Goal: Find specific page/section

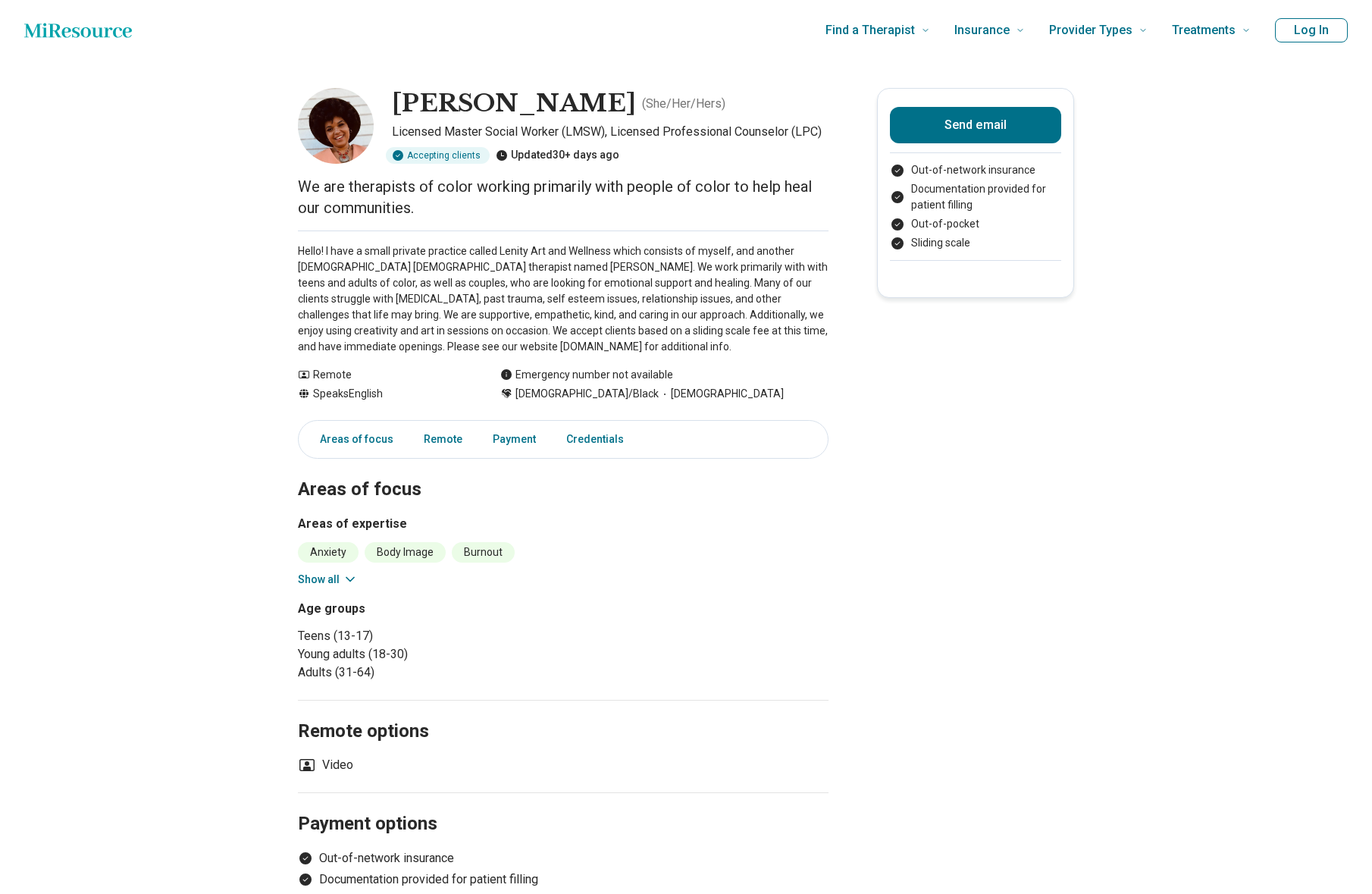
click at [487, 300] on p "Hello! I have a small private practice called Lenity Art and Wellness which con…" at bounding box center [562, 299] width 531 height 111
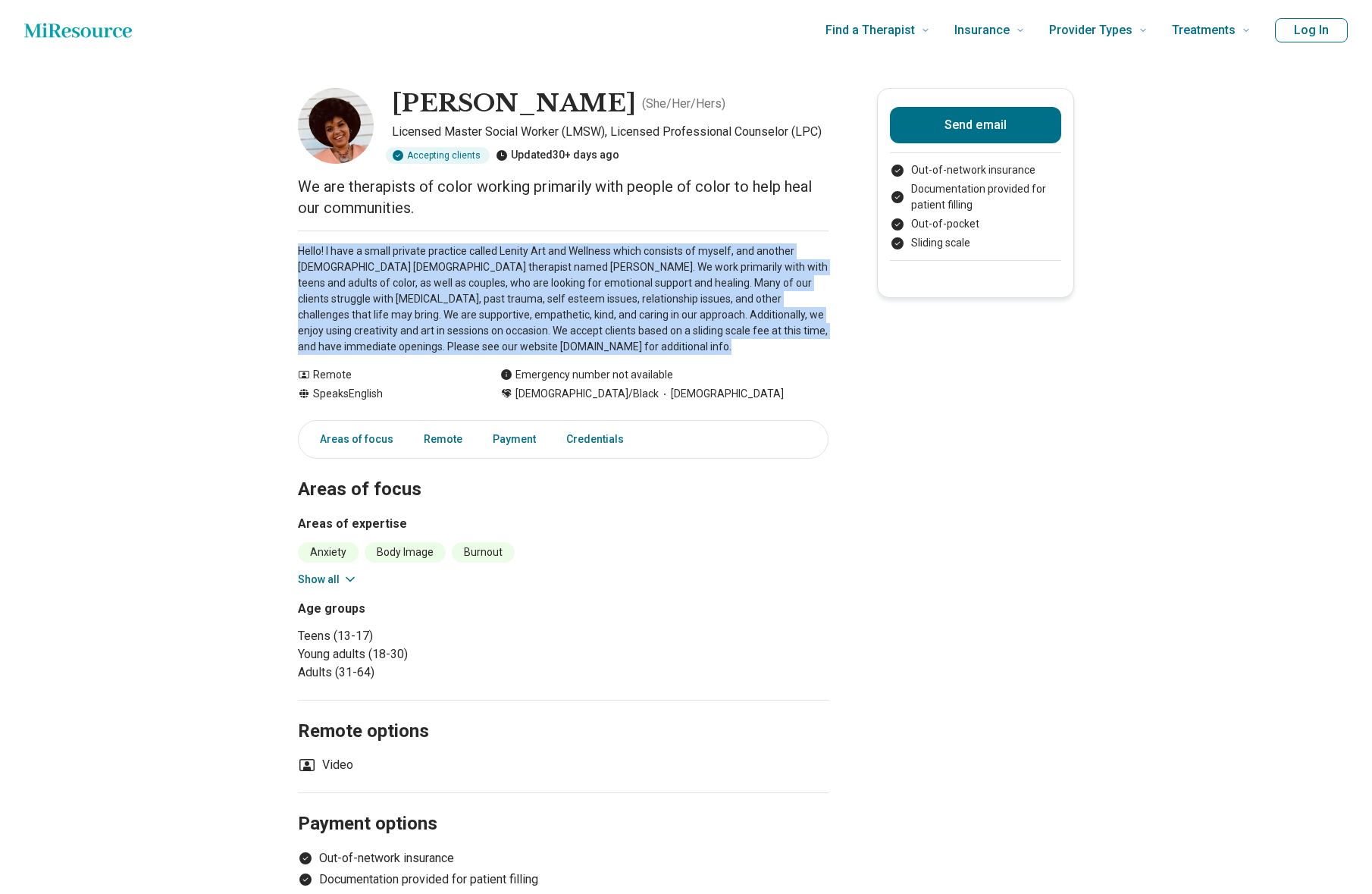
click at [487, 300] on p "Hello! I have a small private practice called Lenity Art and Wellness which con…" at bounding box center [562, 299] width 531 height 111
click at [493, 310] on p "Hello! I have a small private practice called Lenity Art and Wellness which con…" at bounding box center [562, 299] width 531 height 111
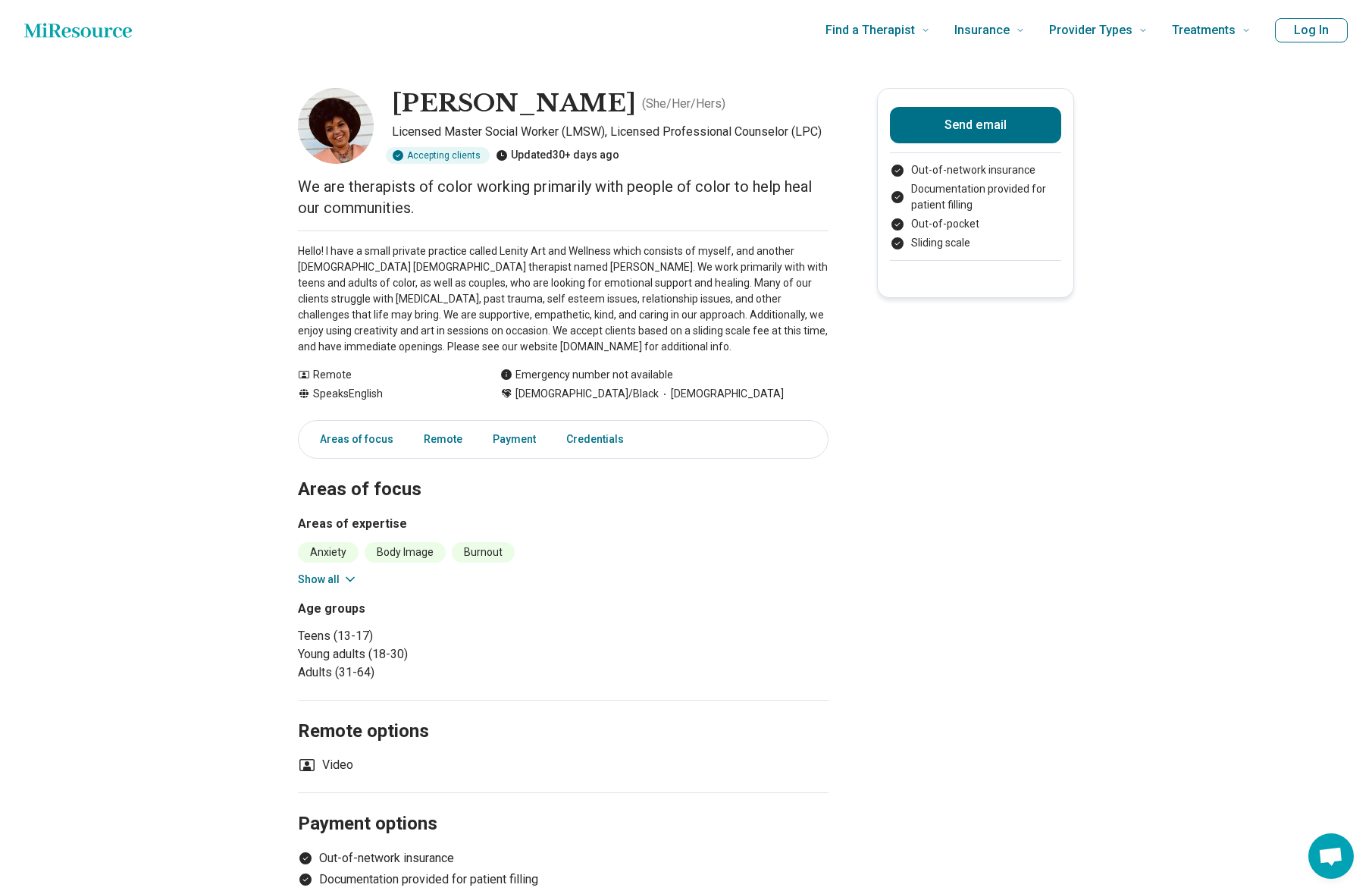
scroll to position [19, 0]
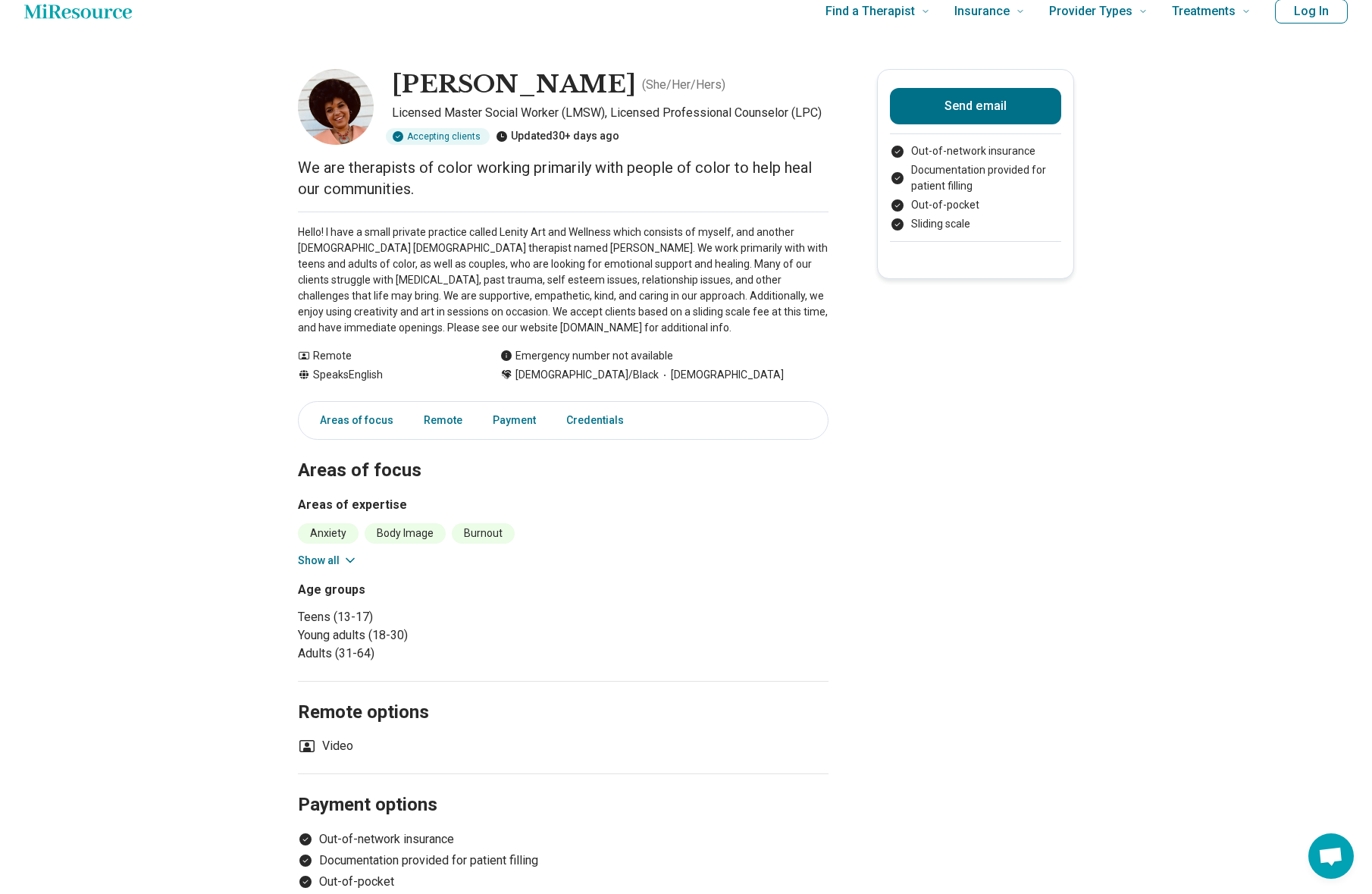
click at [436, 266] on p "Hello! I have a small private practice called Lenity Art and Wellness which con…" at bounding box center [562, 280] width 531 height 111
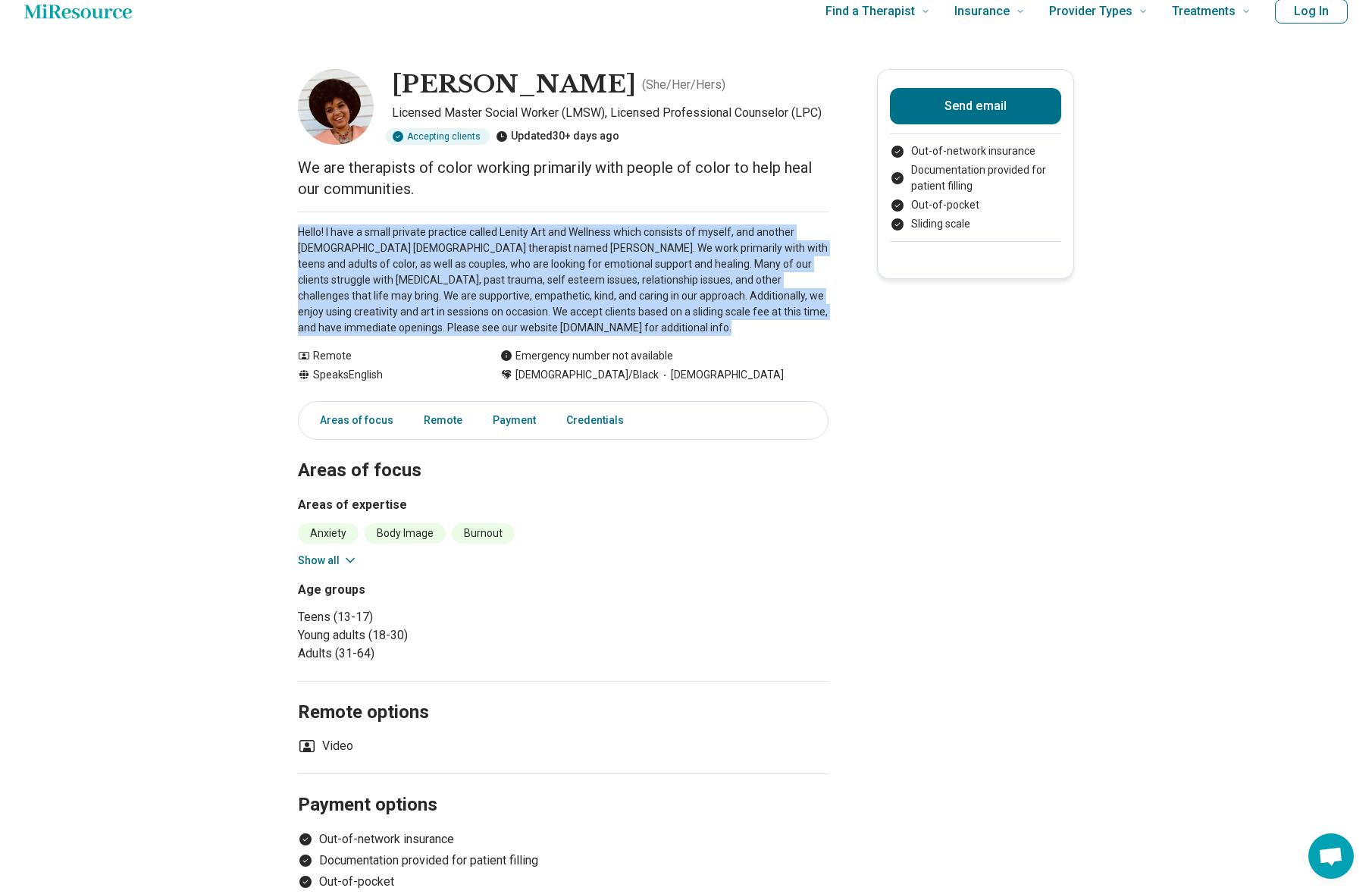
click at [436, 266] on p "Hello! I have a small private practice called Lenity Art and Wellness which con…" at bounding box center [562, 280] width 531 height 111
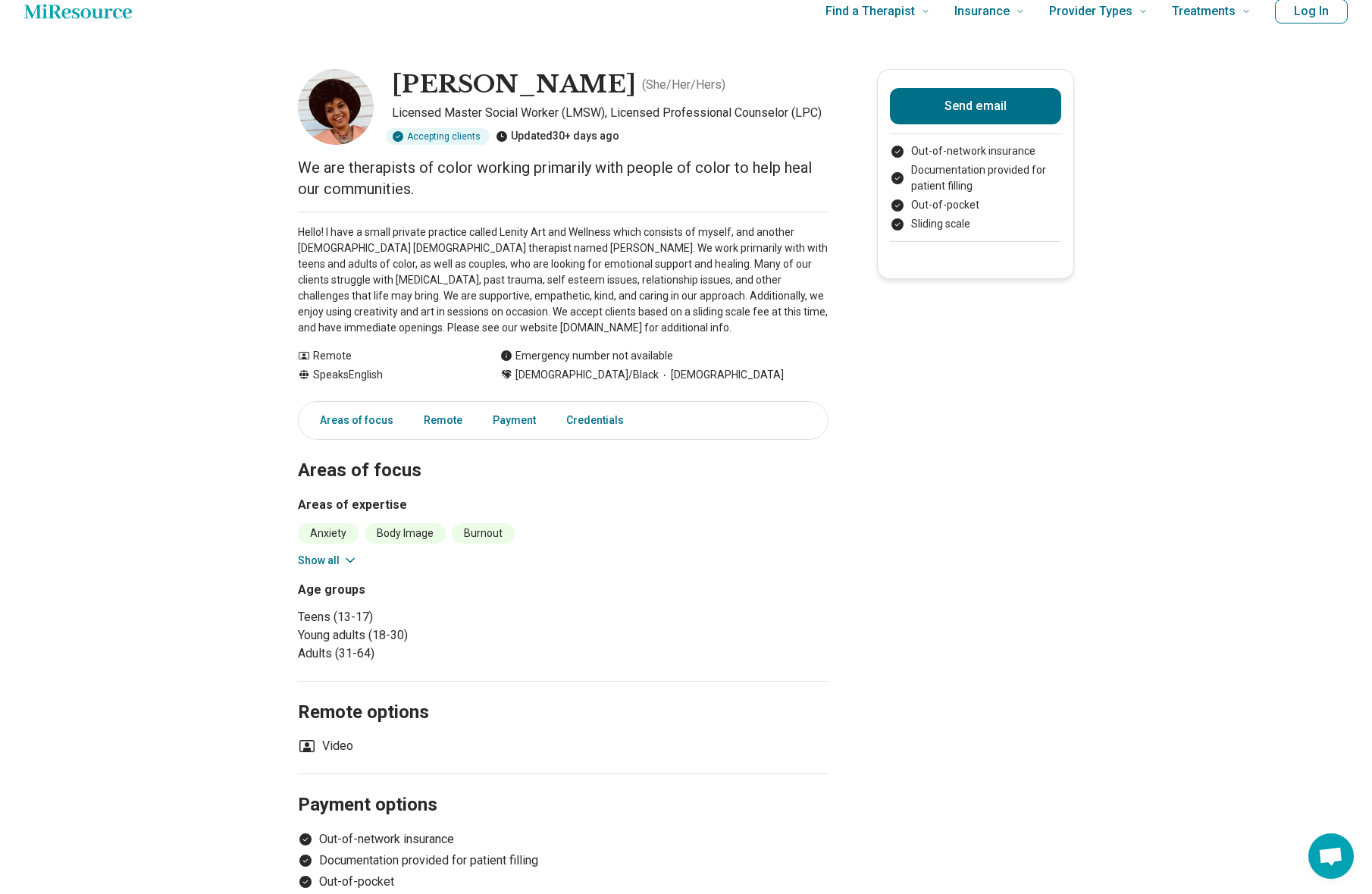
click at [436, 266] on p "Hello! I have a small private practice called Lenity Art and Wellness which con…" at bounding box center [562, 280] width 531 height 111
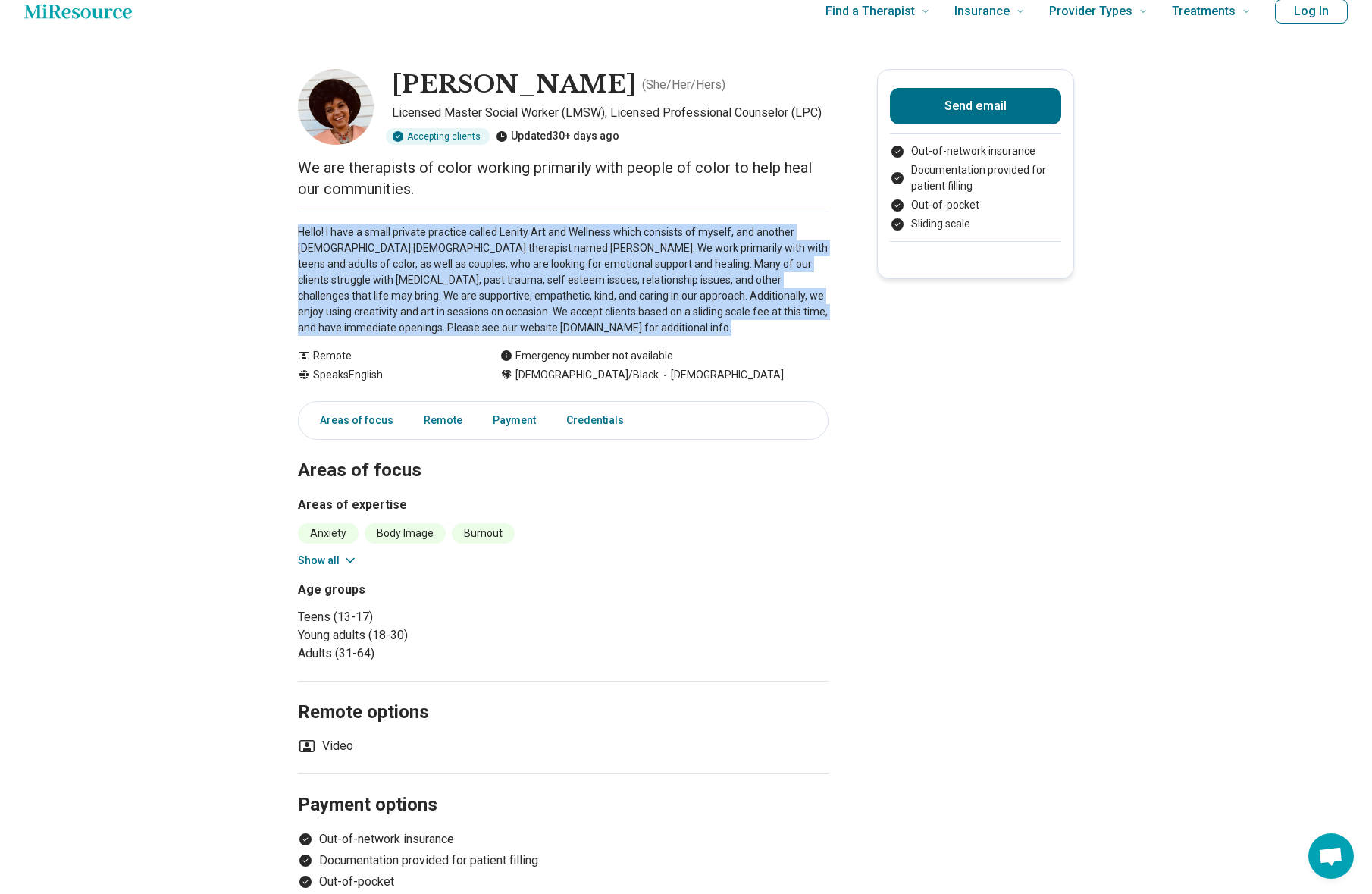
click at [436, 266] on p "Hello! I have a small private practice called Lenity Art and Wellness which con…" at bounding box center [562, 280] width 531 height 111
click at [449, 244] on p "Hello! I have a small private practice called Lenity Art and Wellness which con…" at bounding box center [562, 280] width 531 height 111
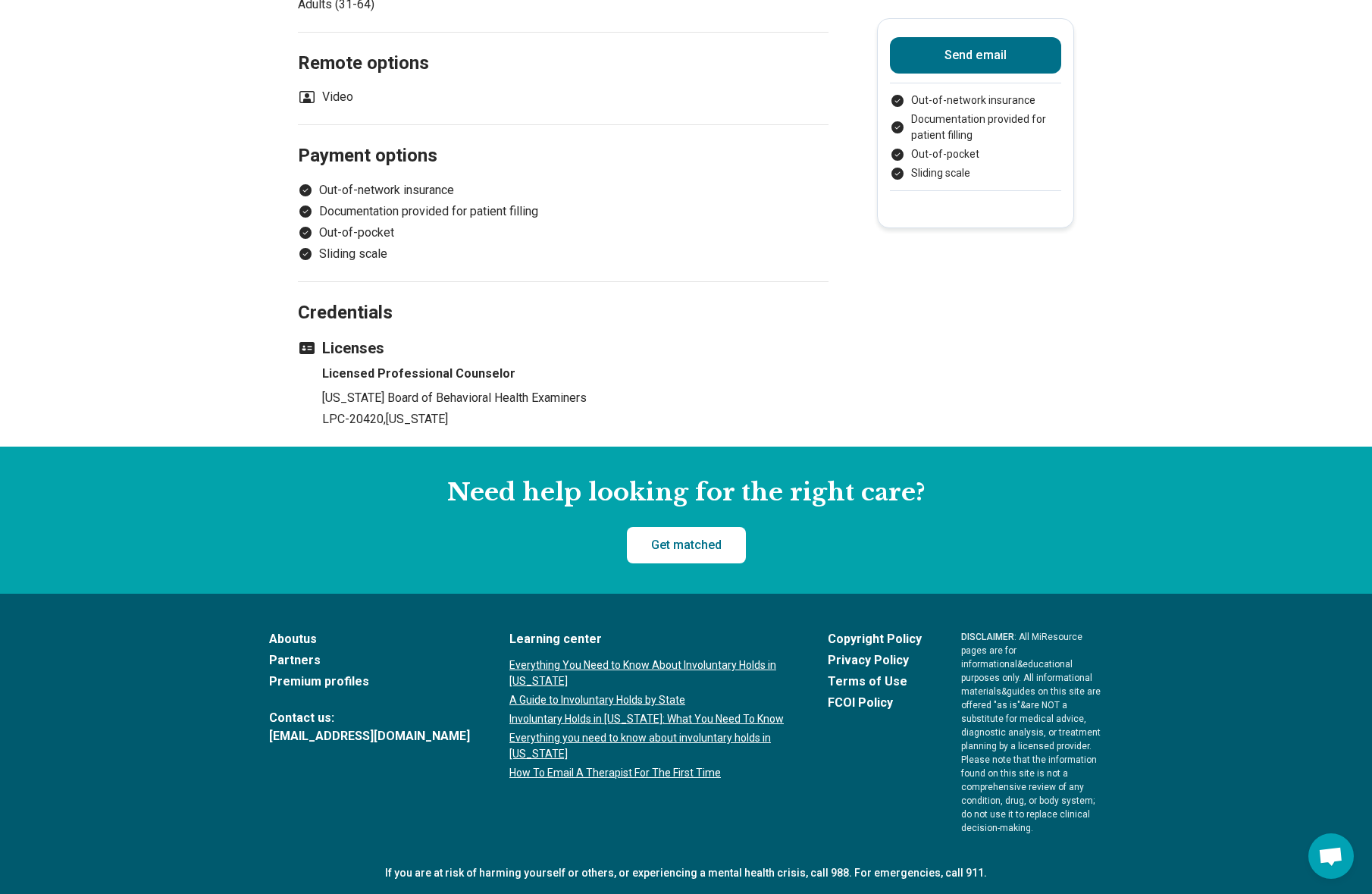
scroll to position [0, 0]
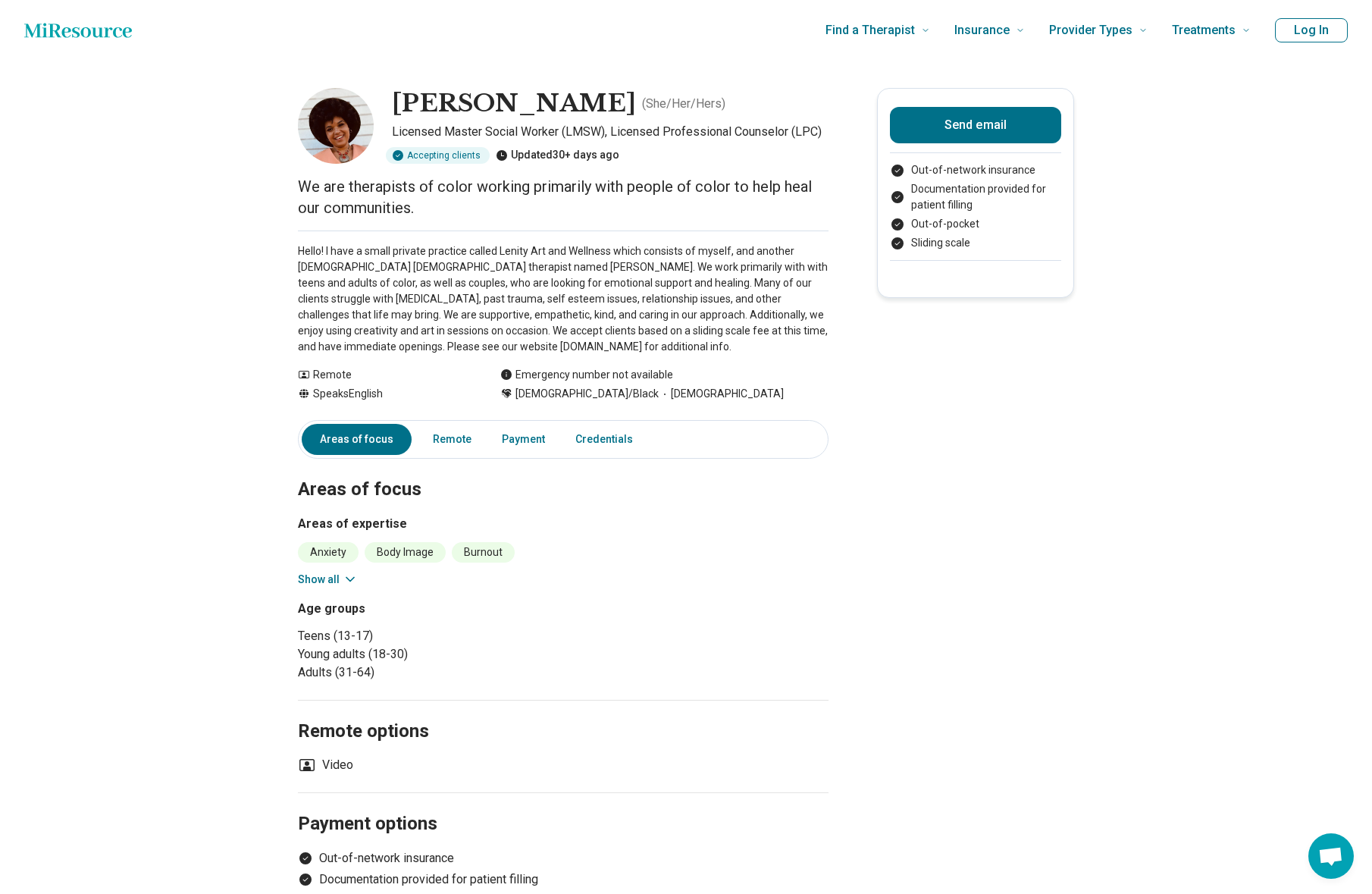
click at [447, 288] on p "Hello! I have a small private practice called Lenity Art and Wellness which con…" at bounding box center [562, 299] width 531 height 111
